Goal: Information Seeking & Learning: Compare options

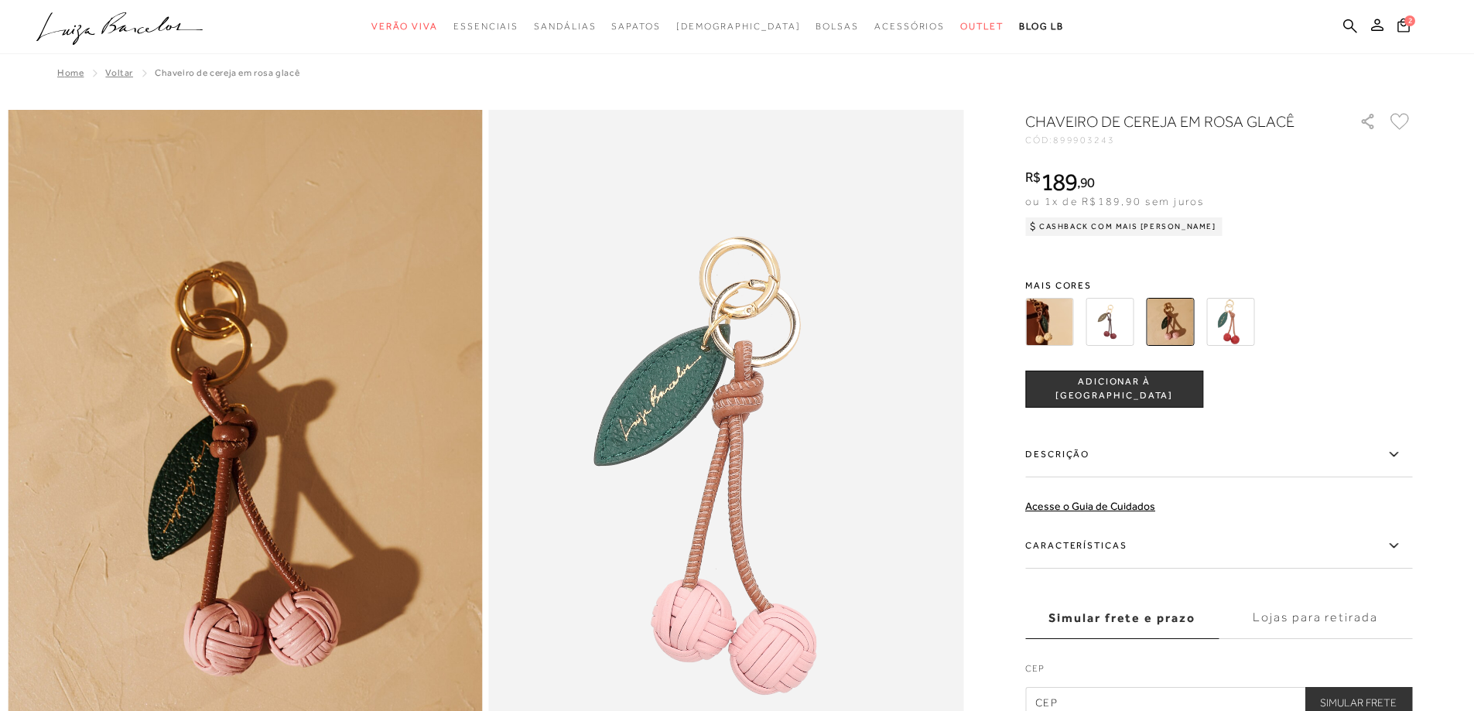
click at [1064, 317] on img at bounding box center [1049, 322] width 48 height 48
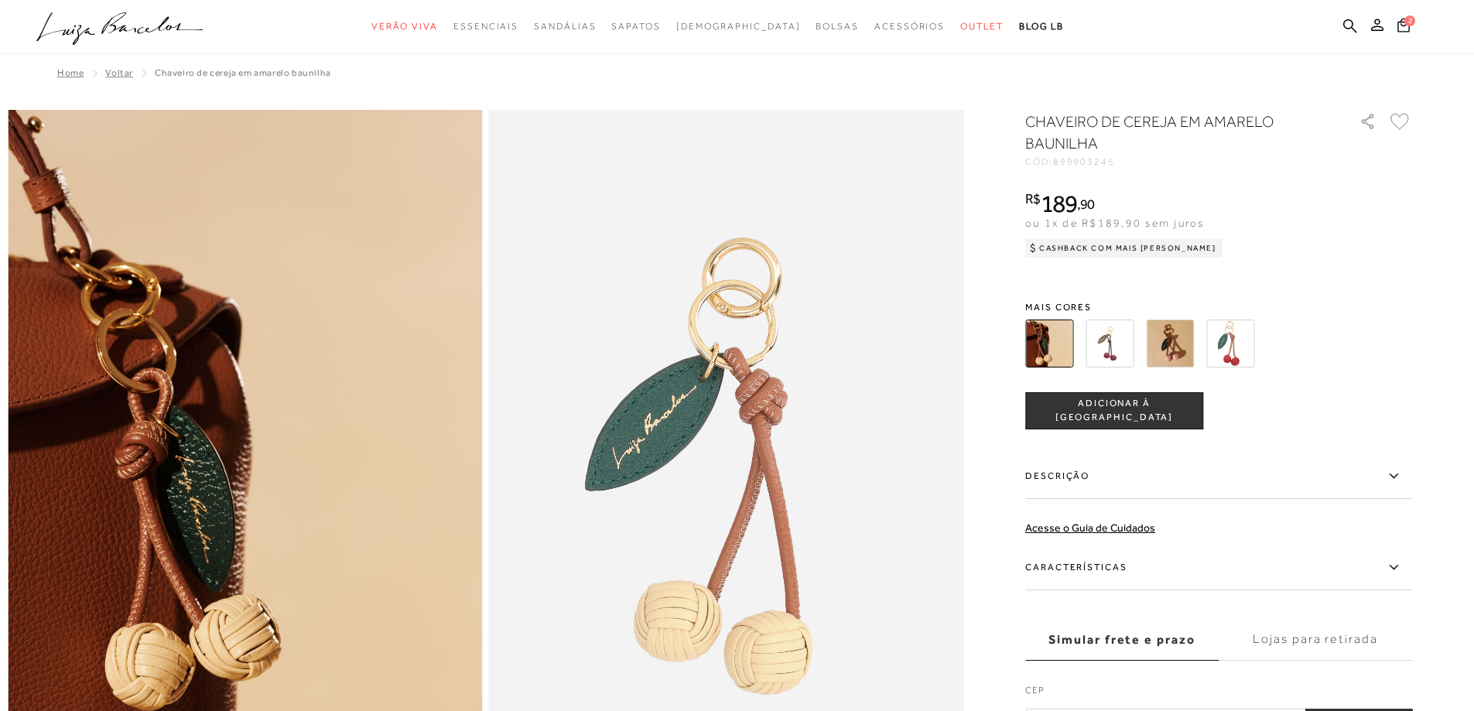
click at [1117, 342] on img at bounding box center [1109, 343] width 48 height 48
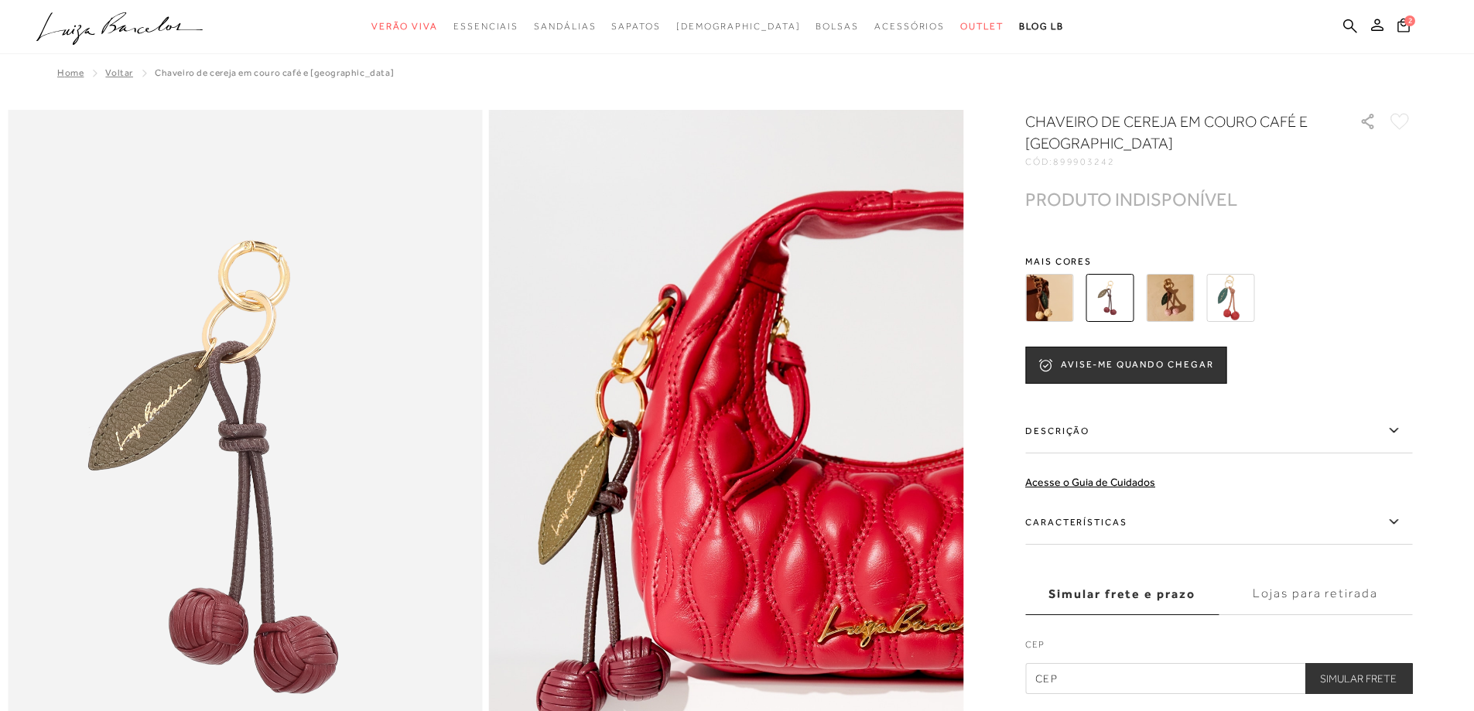
click at [1172, 308] on img at bounding box center [1170, 298] width 48 height 48
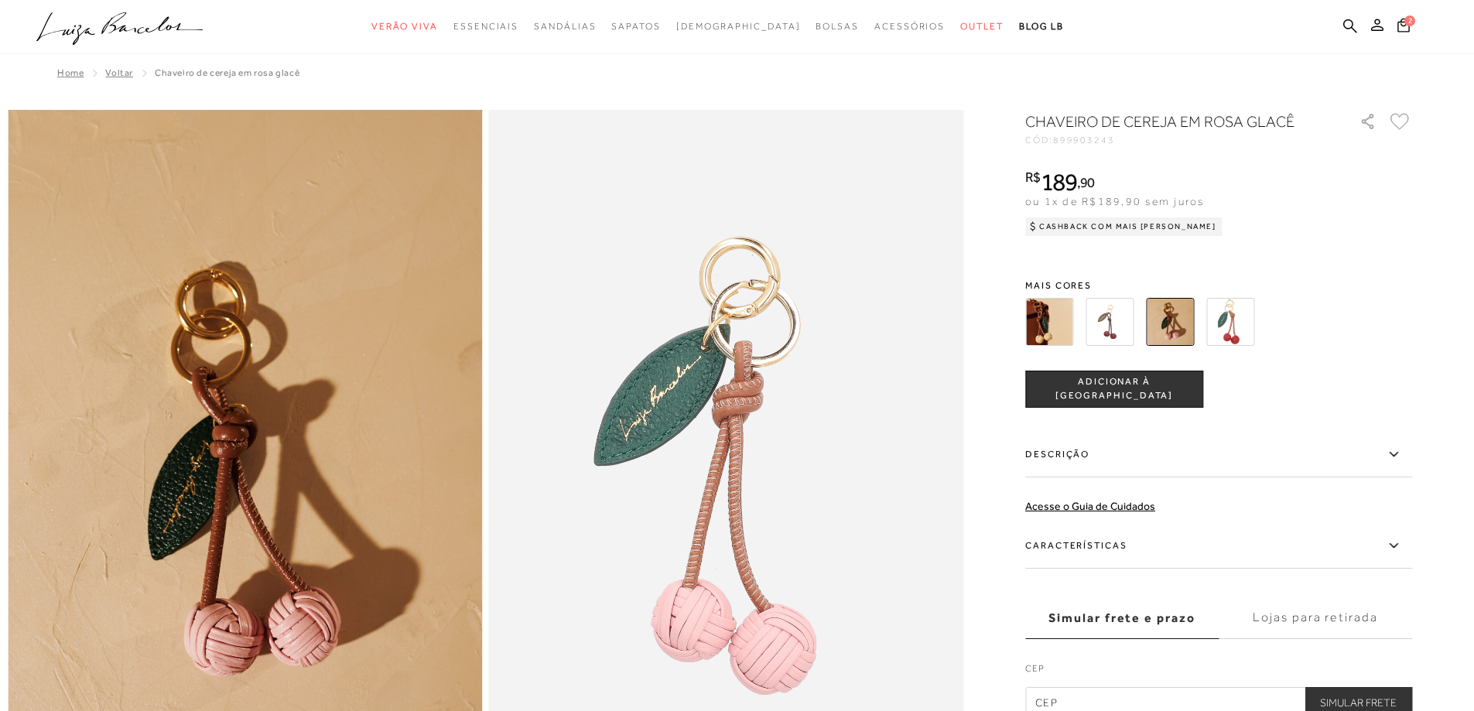
click at [1242, 316] on img at bounding box center [1230, 322] width 48 height 48
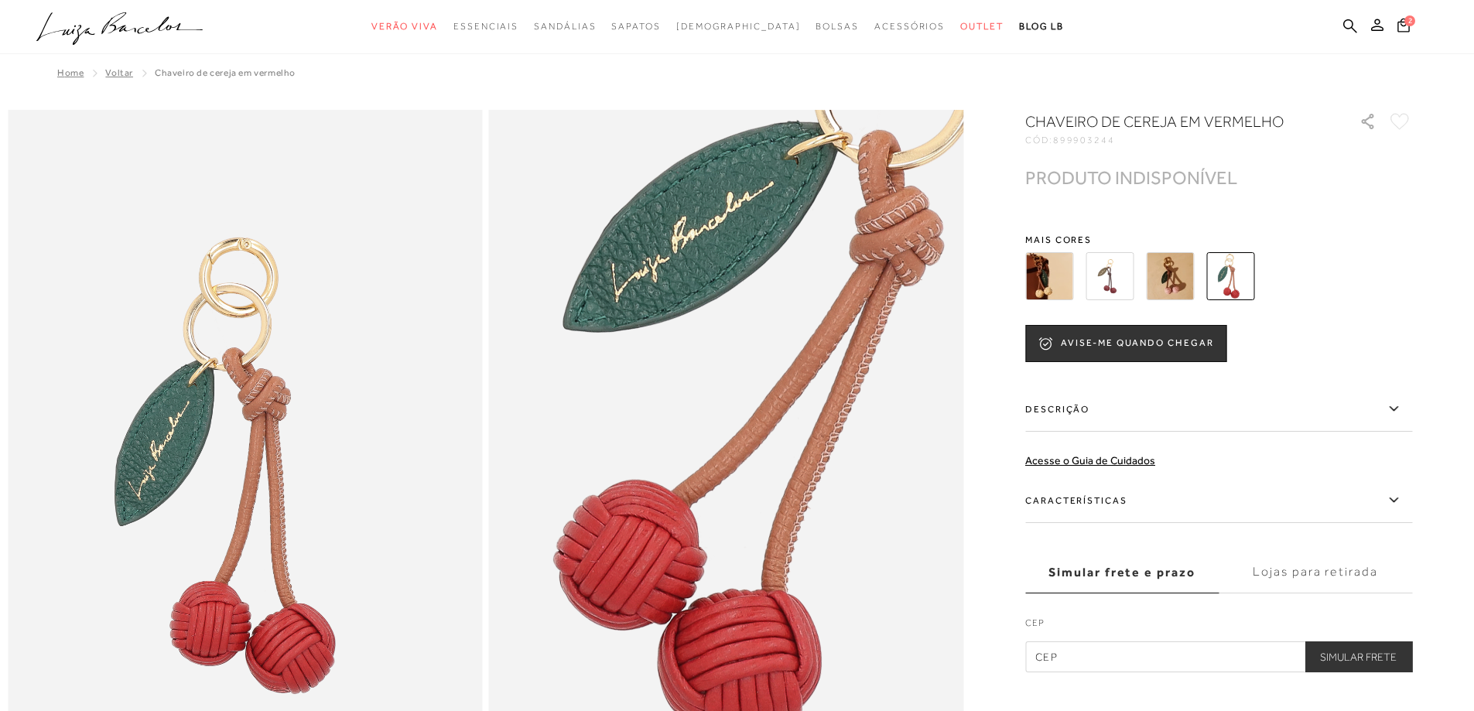
click at [1177, 278] on img at bounding box center [1170, 276] width 48 height 48
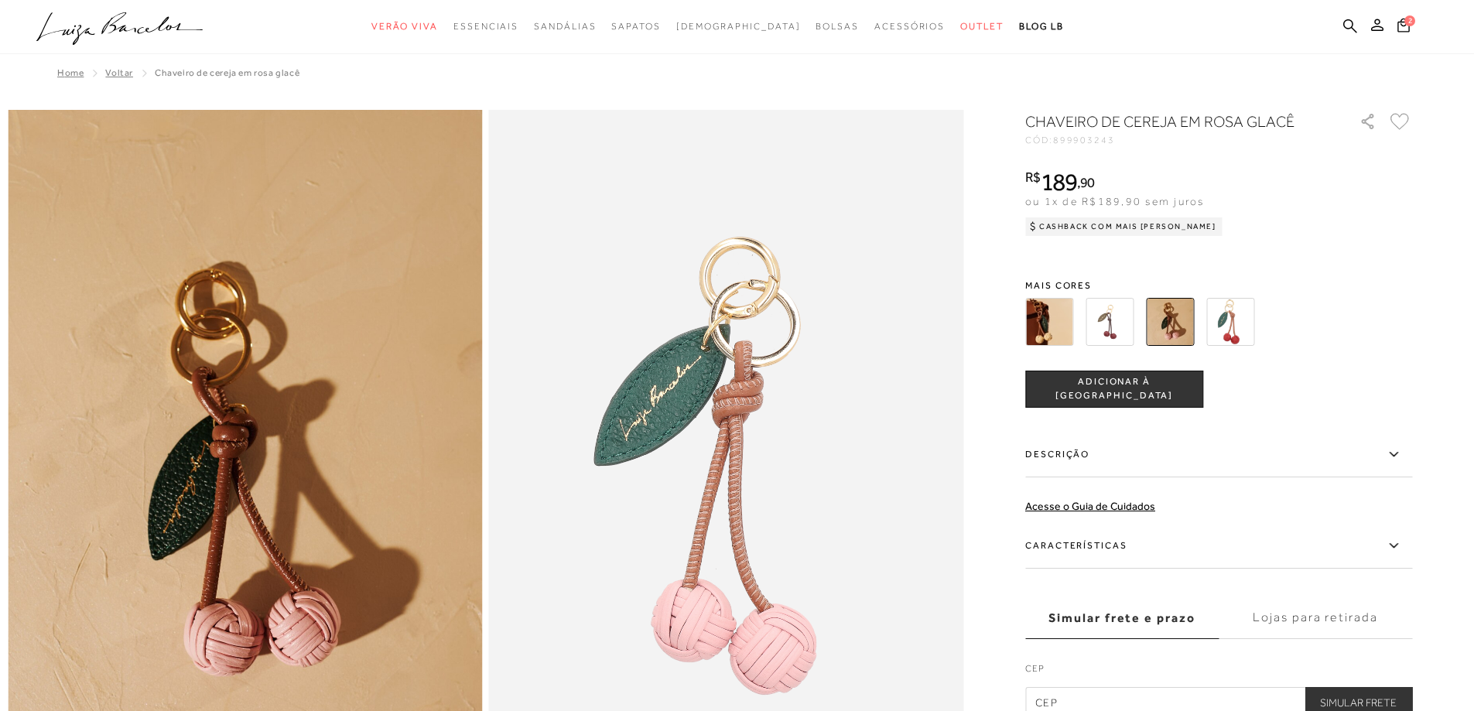
click at [1119, 310] on img at bounding box center [1109, 322] width 48 height 48
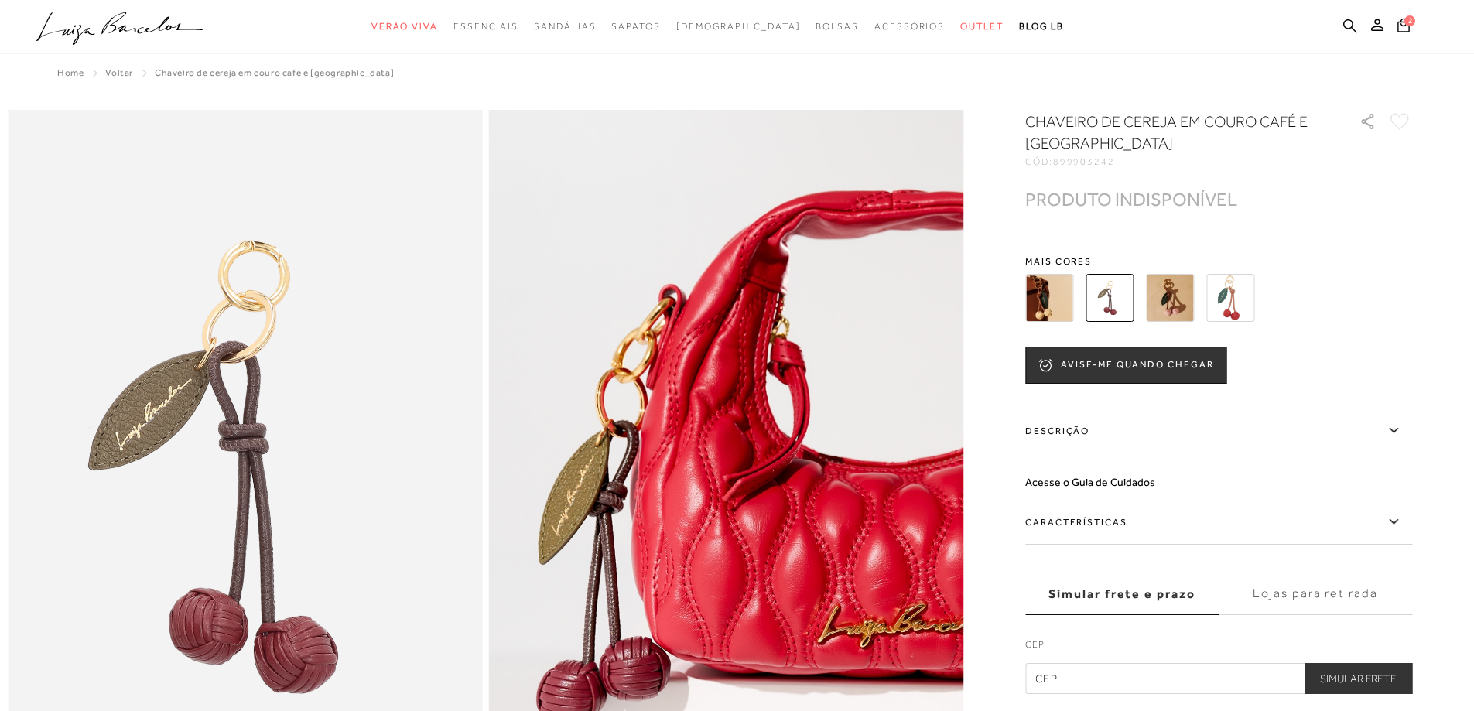
click at [1056, 299] on img at bounding box center [1049, 298] width 48 height 48
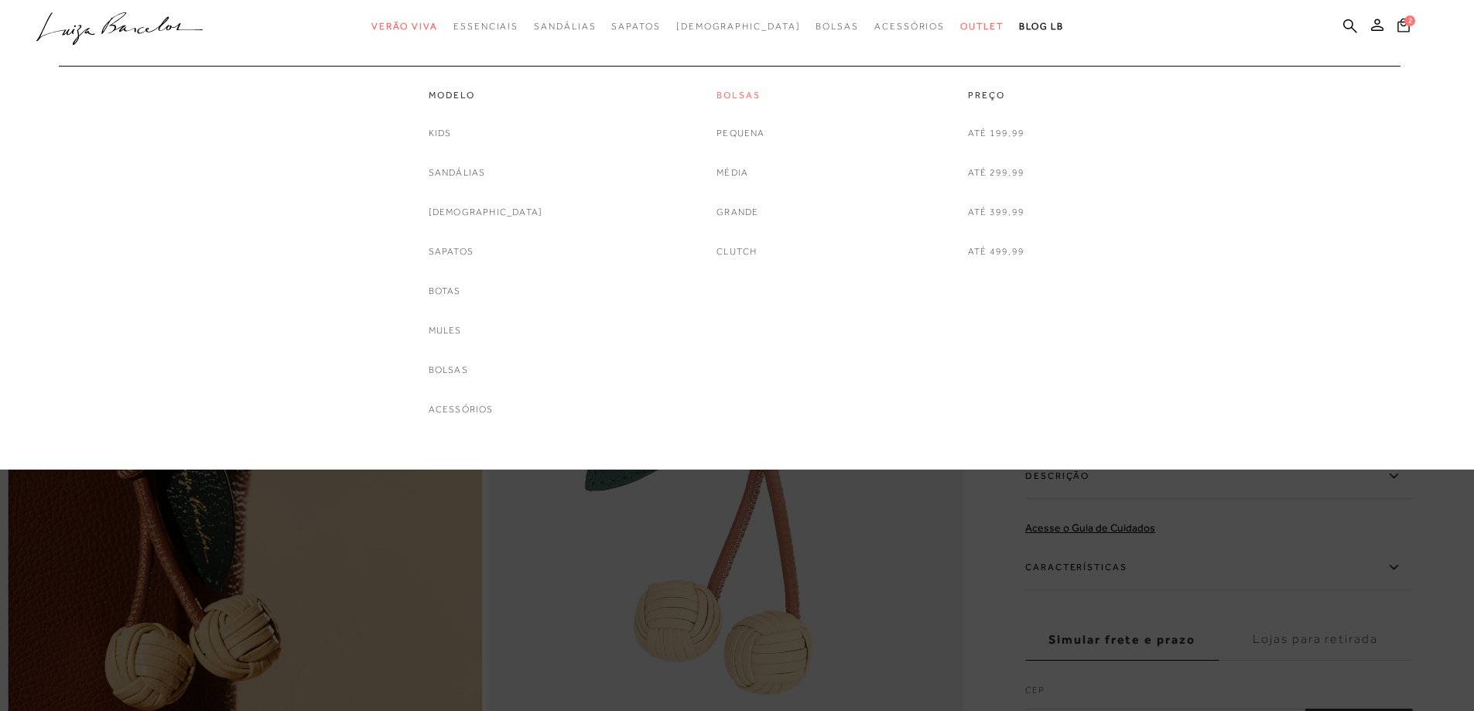
click at [731, 90] on link "Bolsas" at bounding box center [740, 95] width 48 height 13
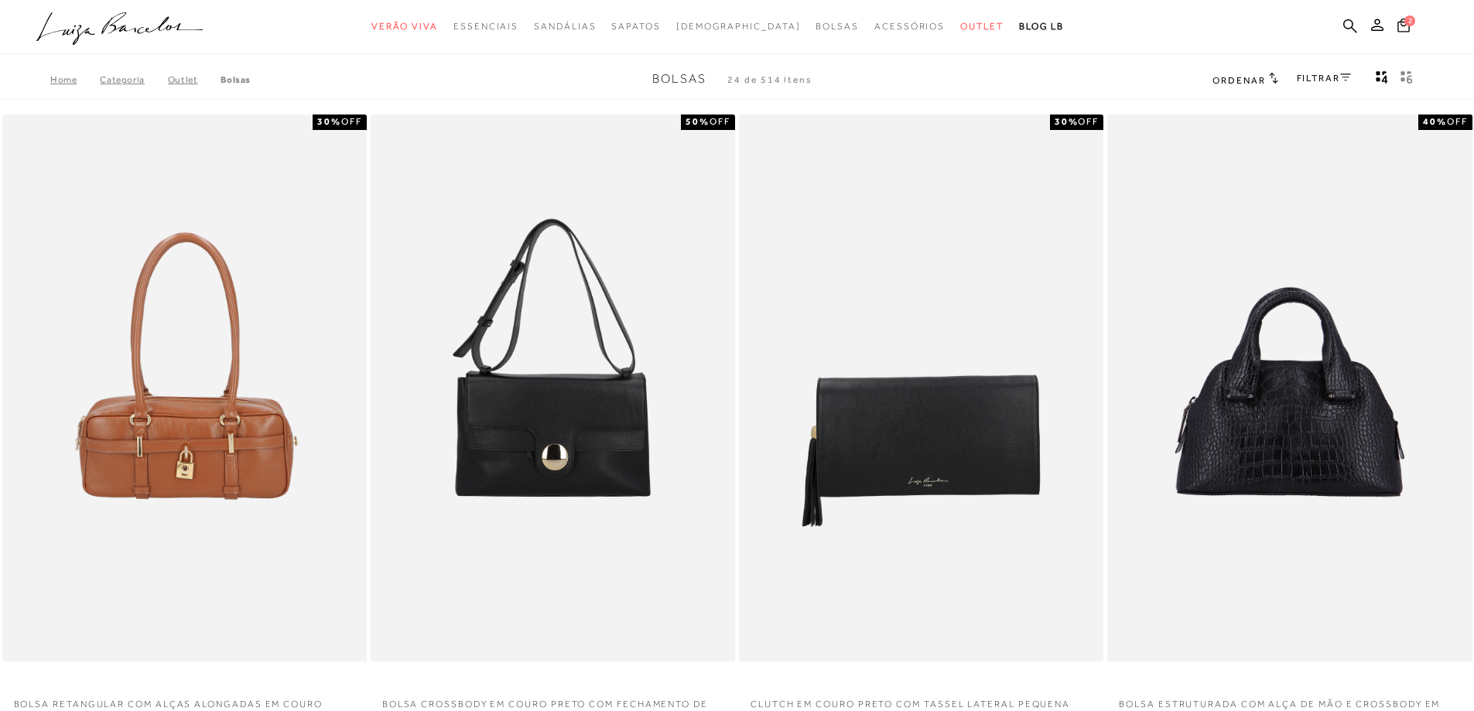
click at [1248, 82] on span "Ordenar" at bounding box center [1238, 80] width 53 height 11
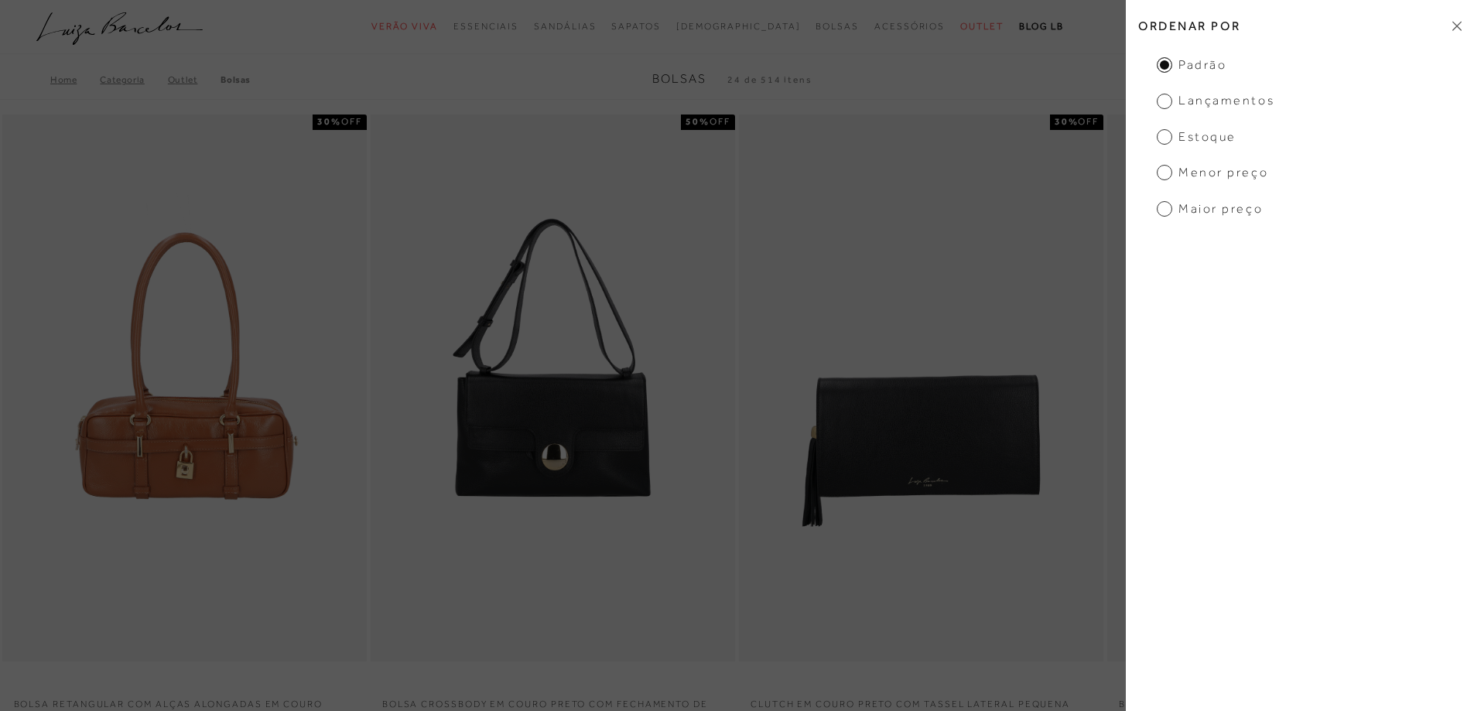
click at [1245, 166] on span "Menor preço" at bounding box center [1212, 172] width 111 height 17
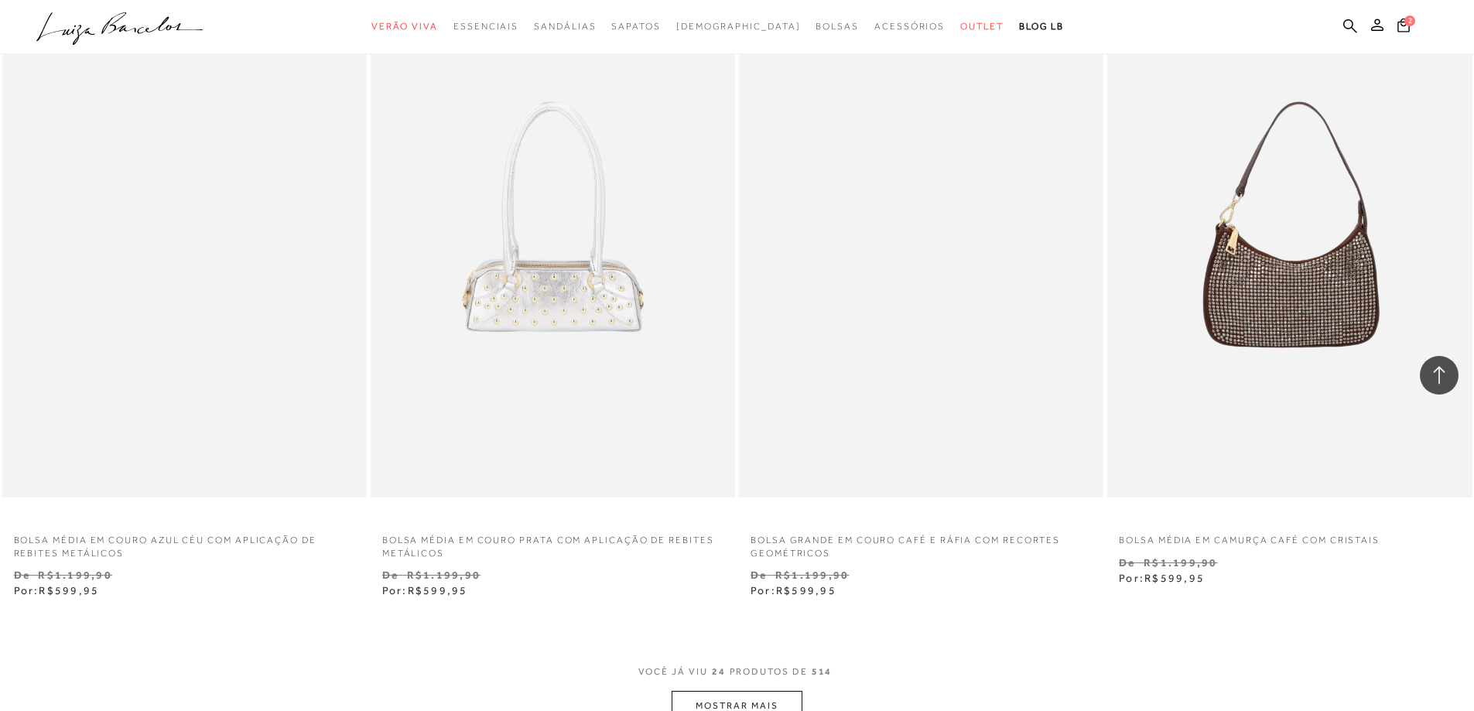
scroll to position [3636, 0]
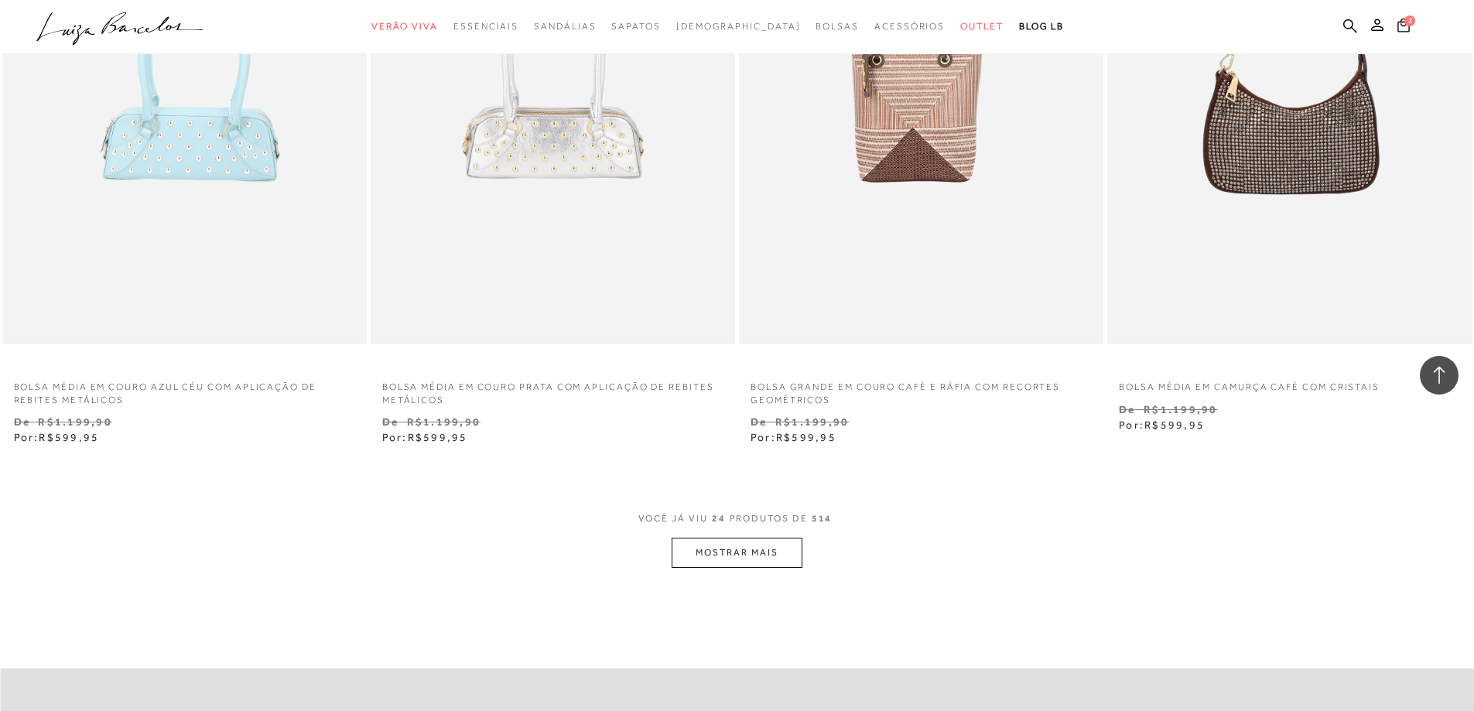
click at [788, 558] on button "MOSTRAR MAIS" at bounding box center [736, 553] width 130 height 30
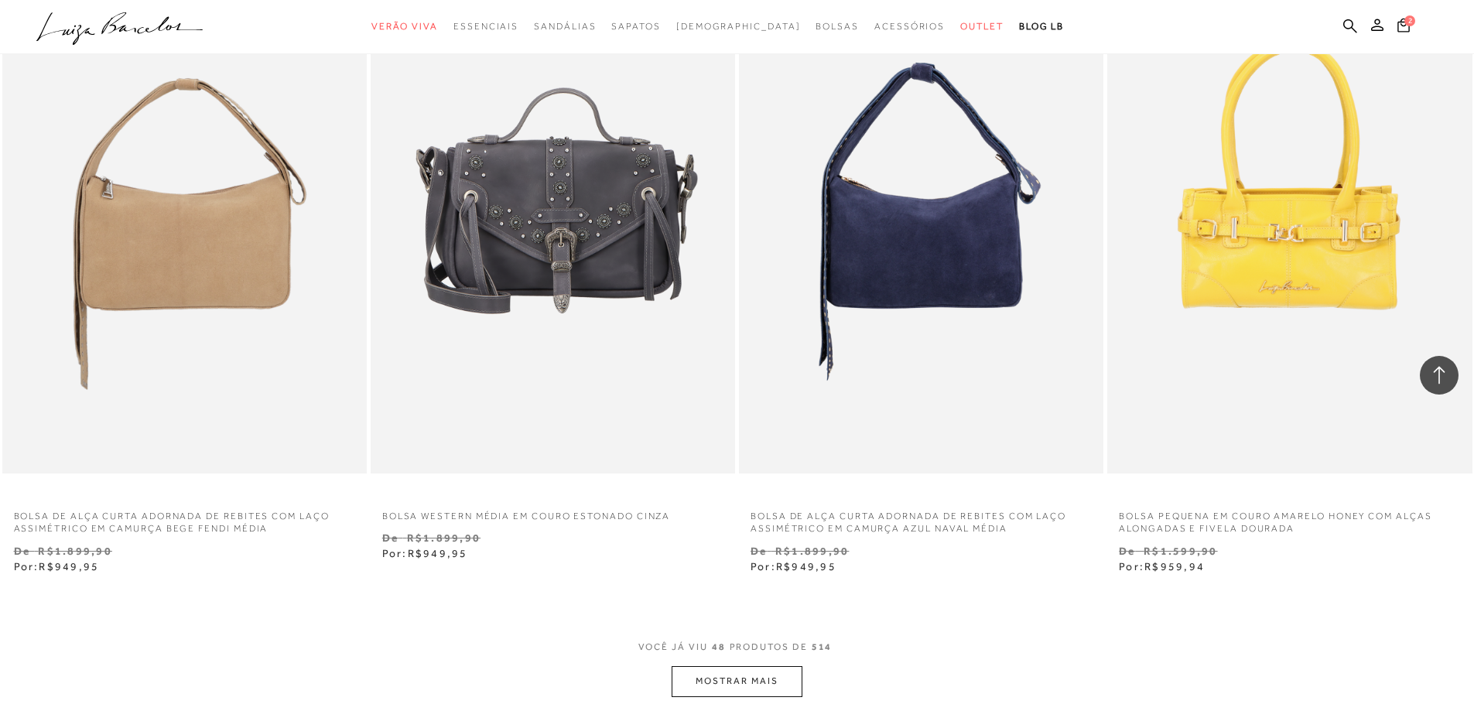
scroll to position [7581, 0]
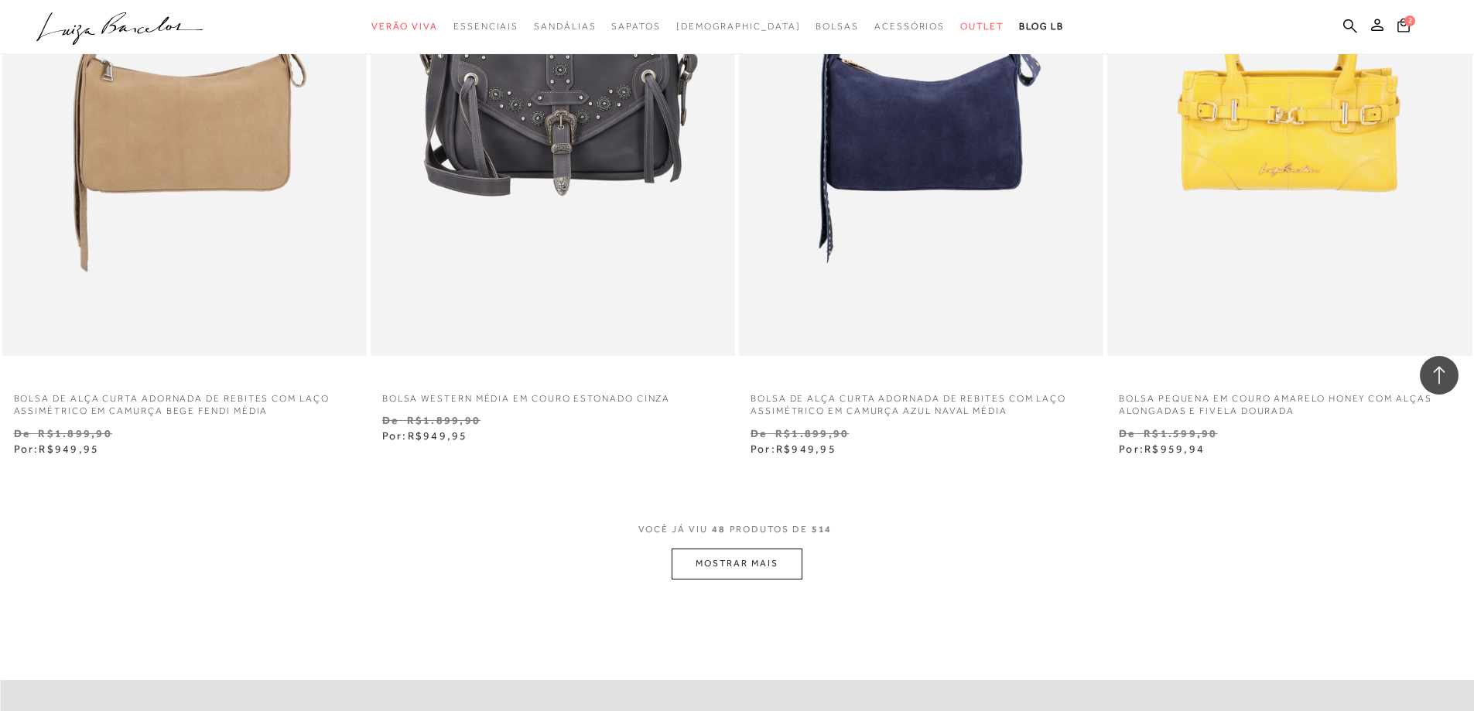
click at [799, 551] on button "MOSTRAR MAIS" at bounding box center [736, 563] width 130 height 30
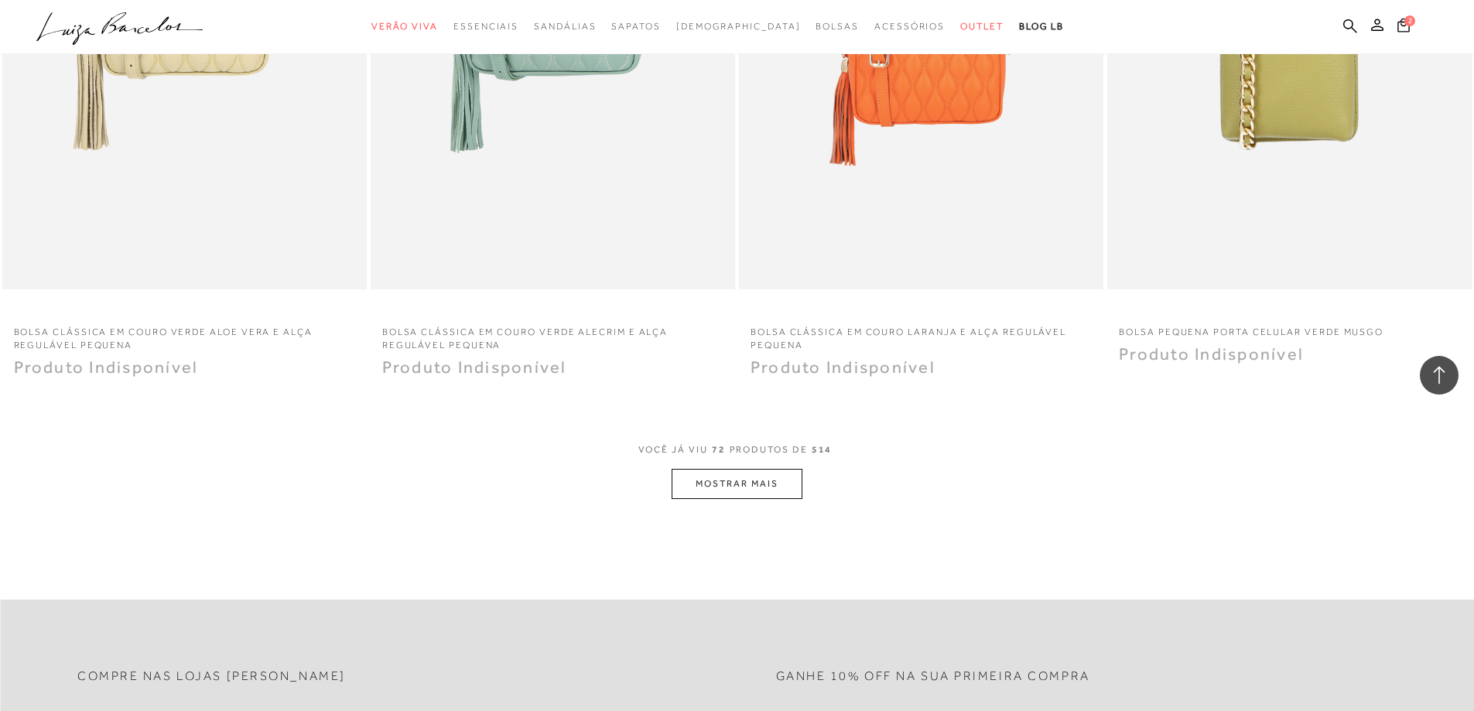
scroll to position [11759, 0]
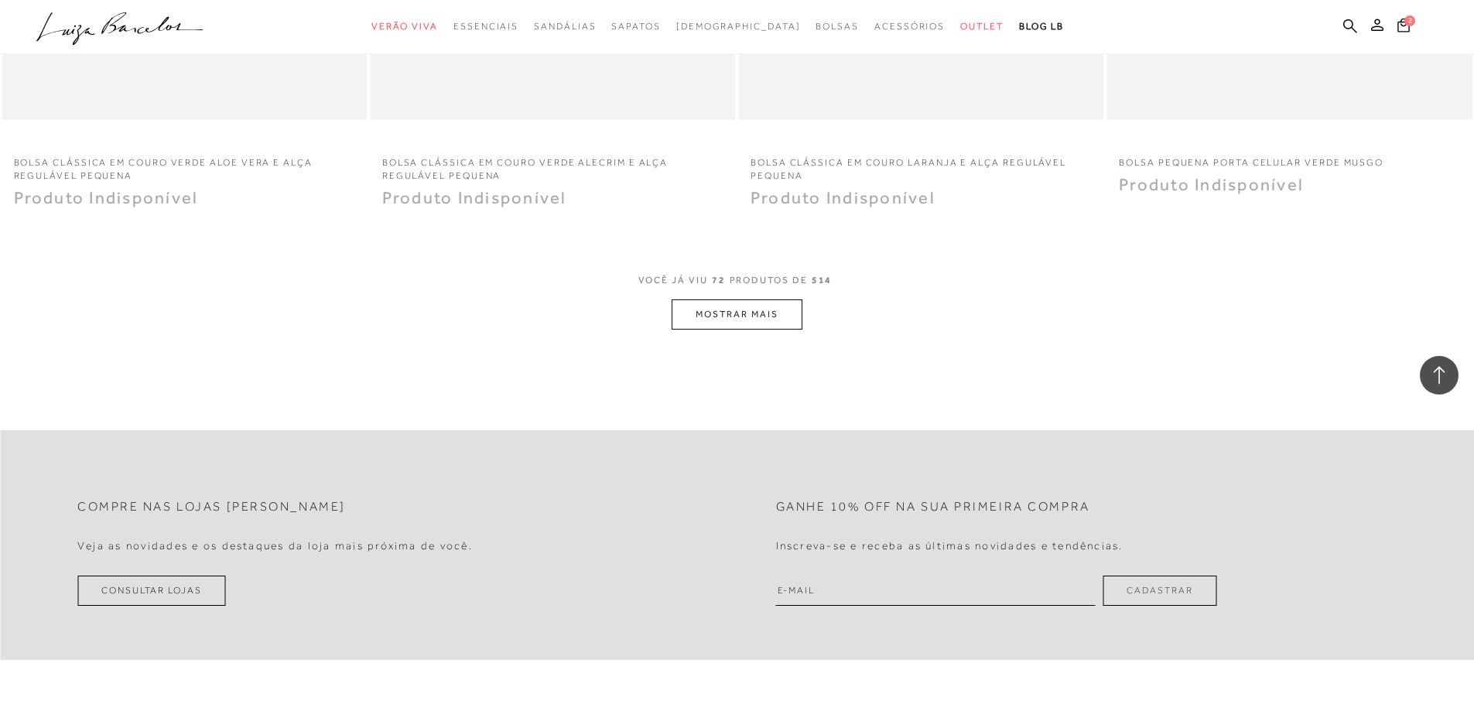
click at [740, 316] on button "MOSTRAR MAIS" at bounding box center [736, 314] width 130 height 30
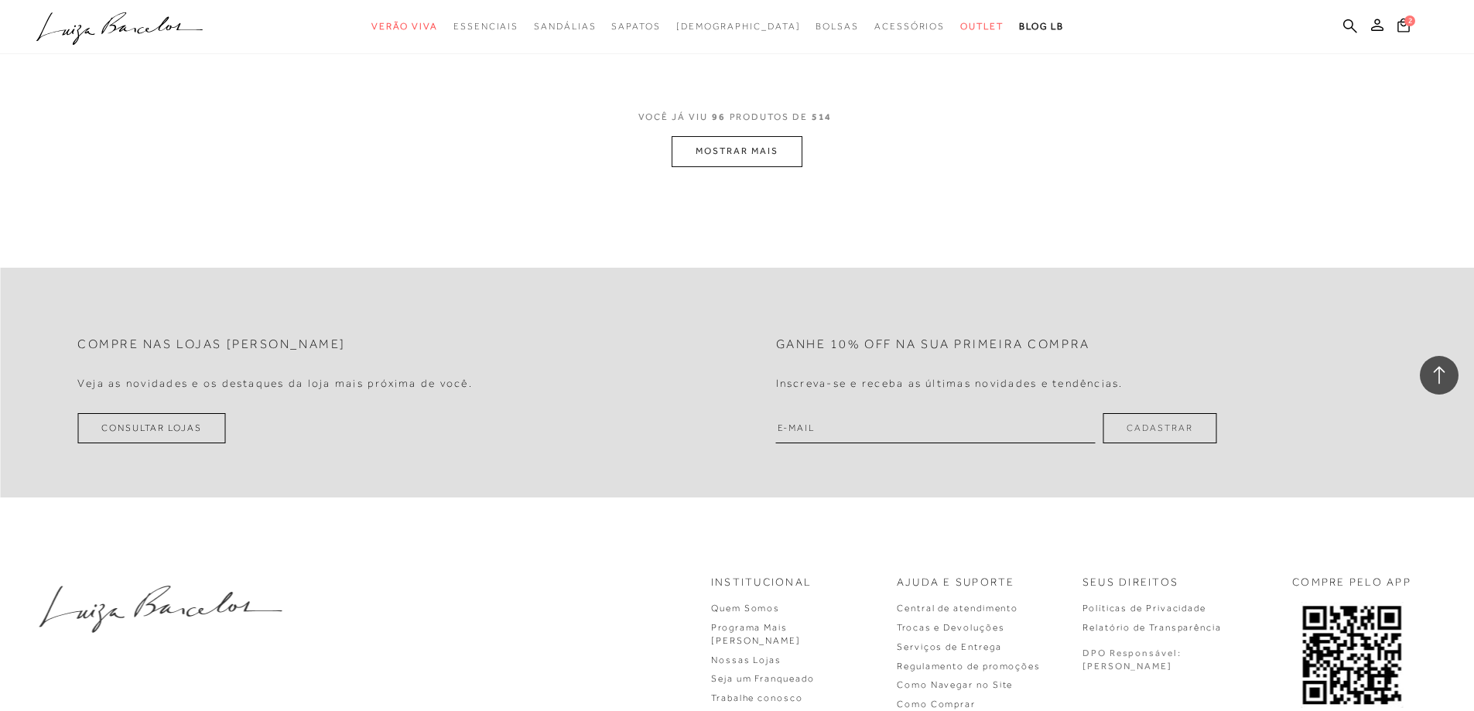
scroll to position [15953, 0]
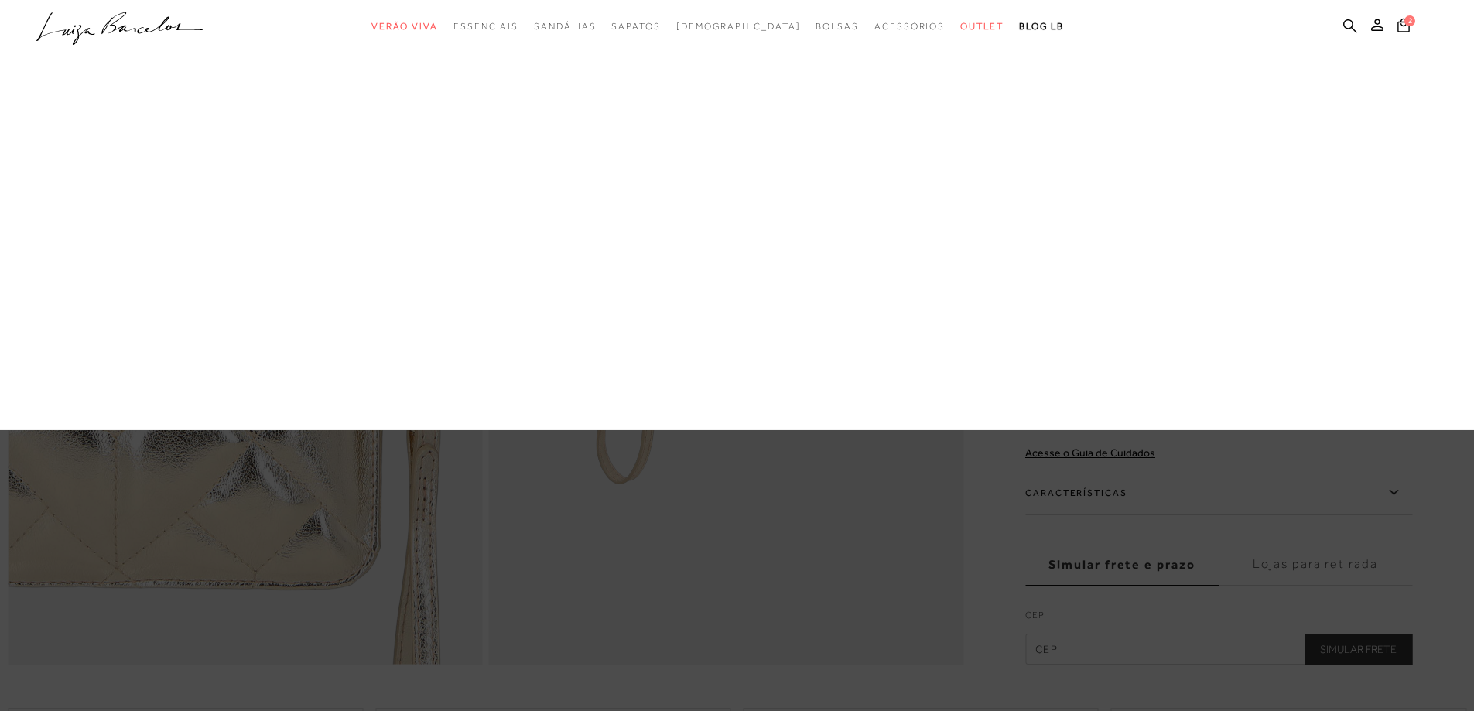
scroll to position [1238, 0]
